Goal: Find specific page/section: Find specific page/section

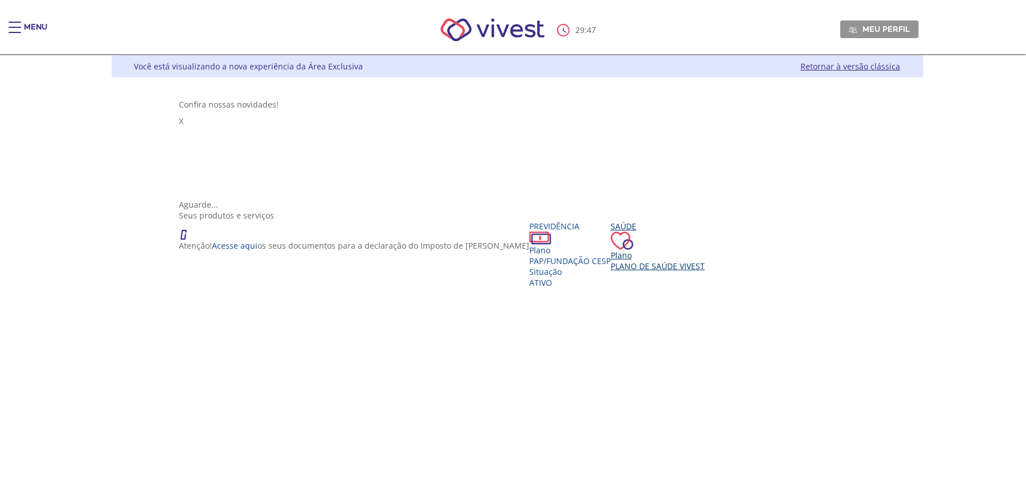
click at [611, 250] on div "Plano" at bounding box center [658, 255] width 94 height 11
click at [12, 25] on div "Main header" at bounding box center [15, 33] width 13 height 23
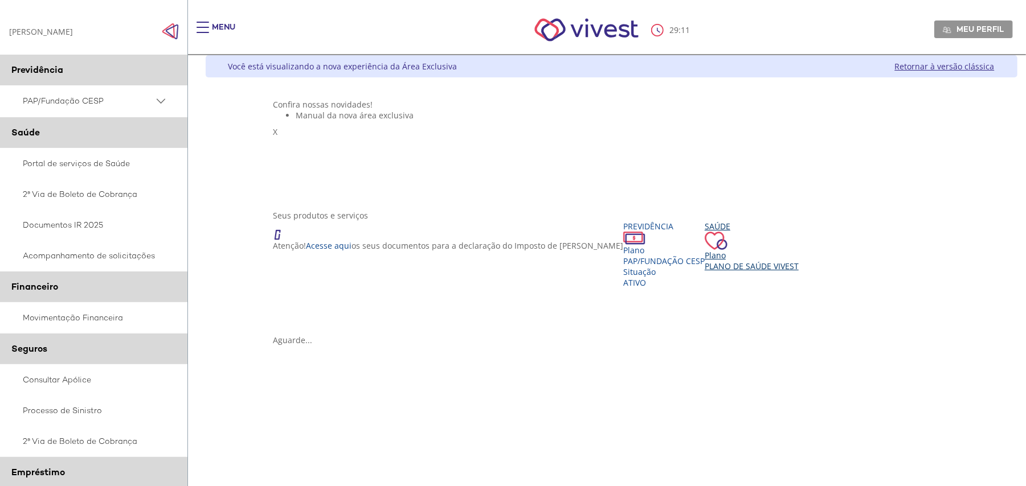
click at [716, 272] on div "Saúde Plano Plano de Saúde VIVEST" at bounding box center [752, 246] width 94 height 51
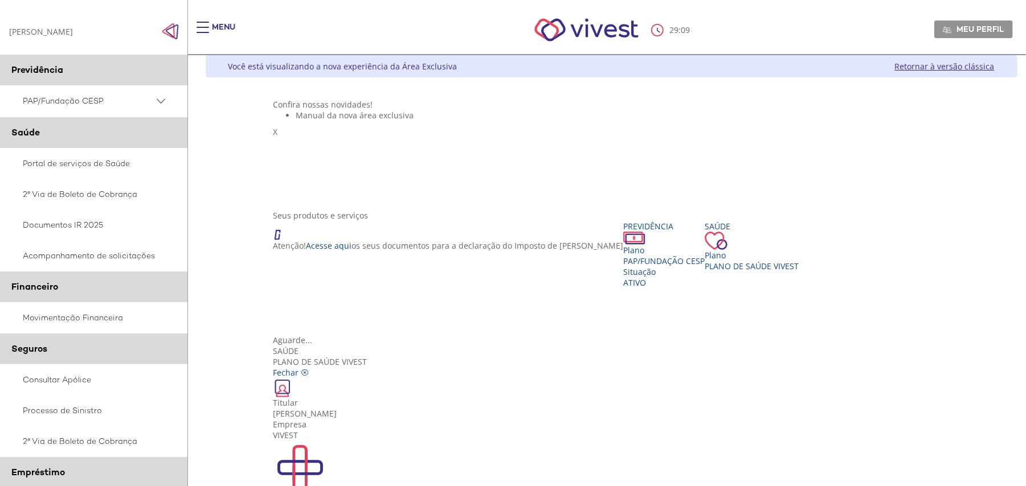
scroll to position [21, 0]
click at [319, 441] on div "Portal de serviços de Saúde" at bounding box center [611, 474] width 677 height 66
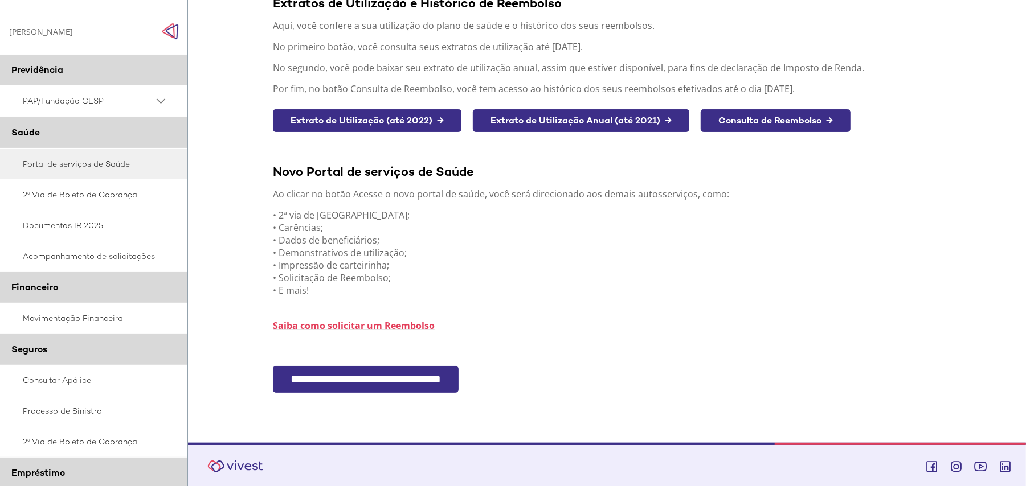
scroll to position [170, 0]
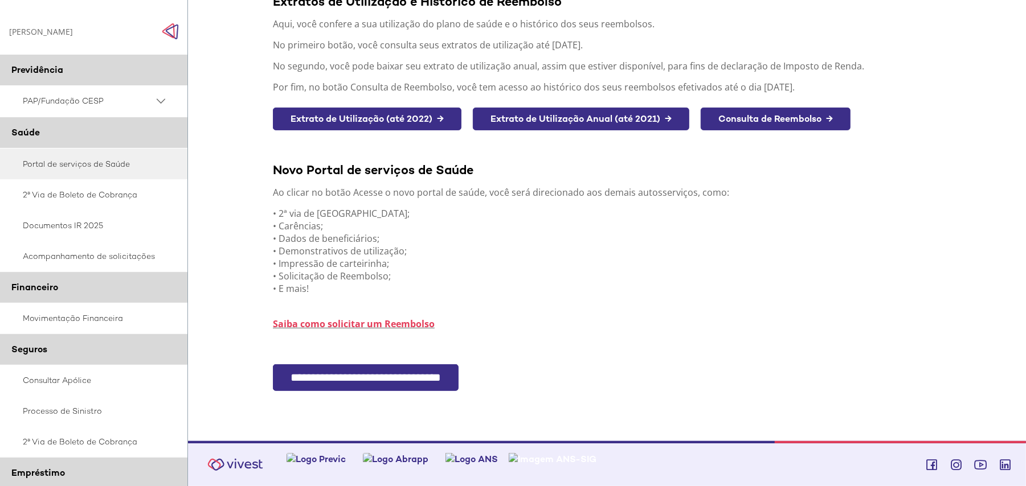
click at [373, 374] on input "**********" at bounding box center [366, 378] width 186 height 27
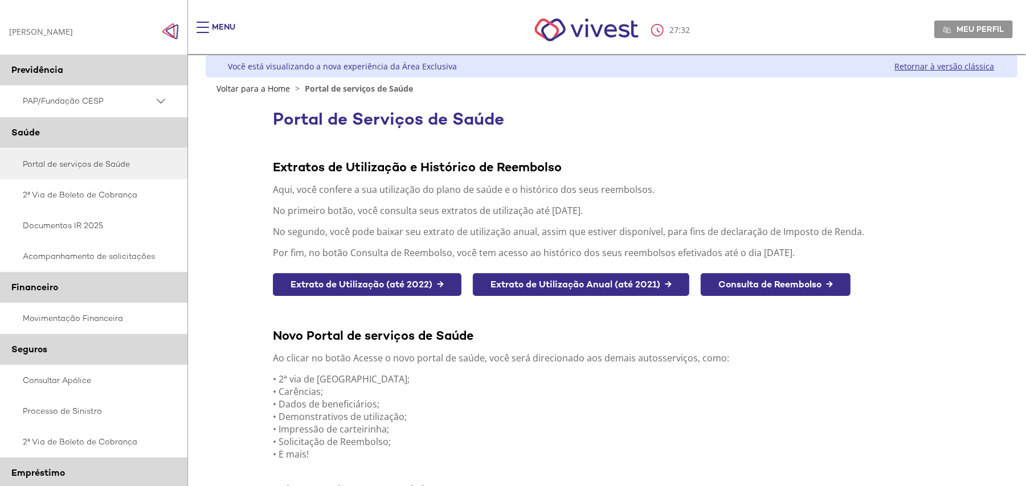
click at [212, 25] on div "Menu" at bounding box center [223, 33] width 23 height 23
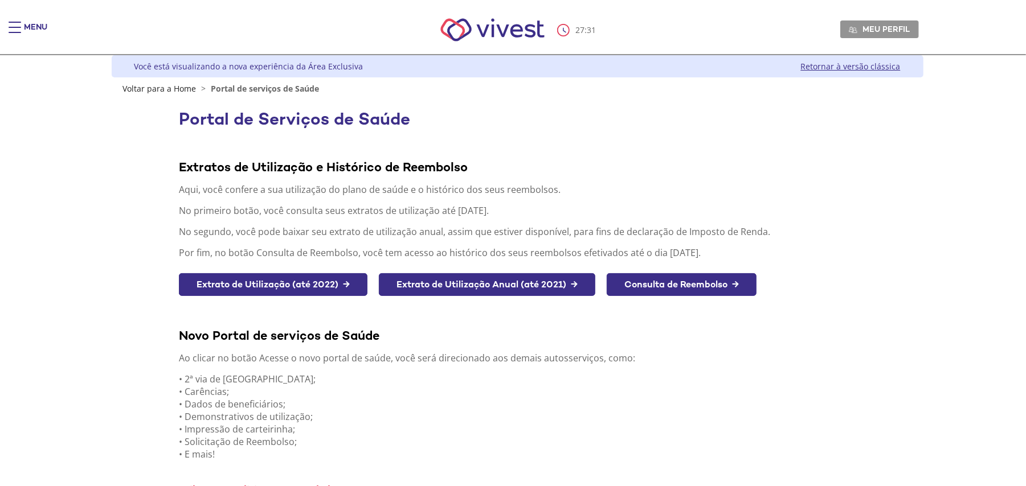
click at [32, 14] on nav "27 : 31 Meu perfil Alterar Senha Sair" at bounding box center [513, 31] width 1026 height 50
click at [22, 27] on div "Menu" at bounding box center [20, 33] width 23 height 23
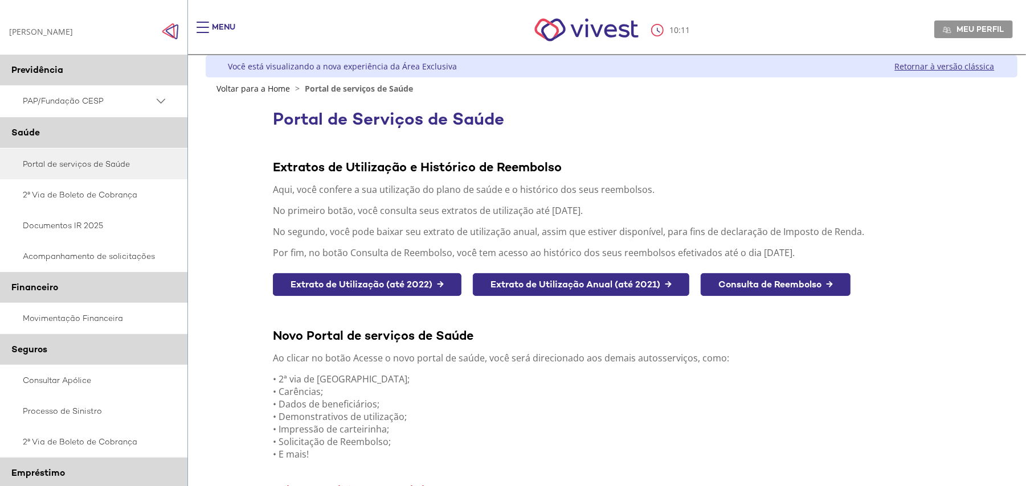
click at [73, 103] on span "PAP/Fundação CESP" at bounding box center [88, 101] width 131 height 14
